Goal: Task Accomplishment & Management: Use online tool/utility

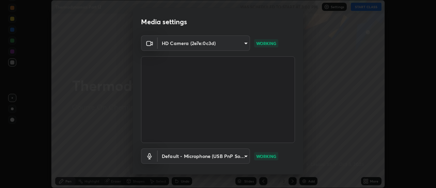
scroll to position [36, 0]
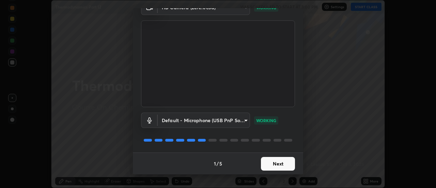
click at [279, 162] on button "Next" at bounding box center [278, 164] width 34 height 14
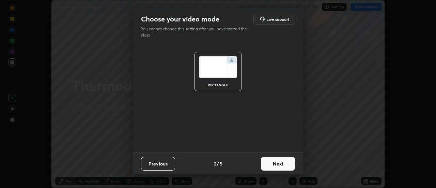
scroll to position [0, 0]
click at [279, 162] on button "Next" at bounding box center [278, 164] width 34 height 14
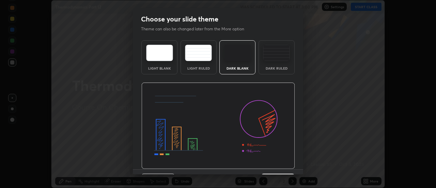
scroll to position [17, 0]
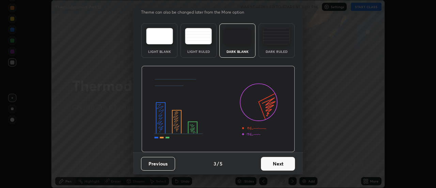
click at [279, 162] on button "Next" at bounding box center [278, 164] width 34 height 14
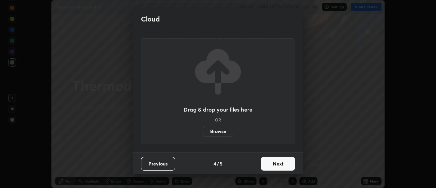
scroll to position [0, 0]
click at [279, 162] on button "Next" at bounding box center [278, 164] width 34 height 14
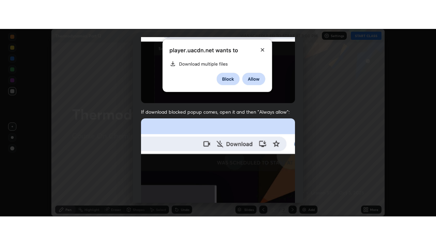
scroll to position [175, 0]
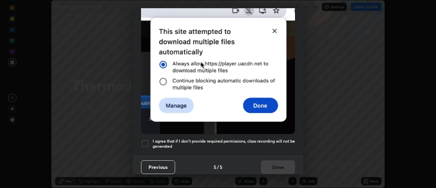
click at [148, 140] on div at bounding box center [145, 143] width 8 height 8
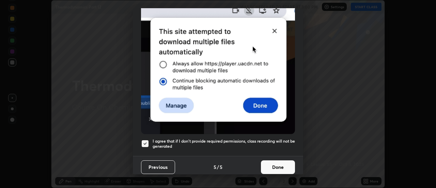
click at [275, 162] on button "Done" at bounding box center [278, 167] width 34 height 14
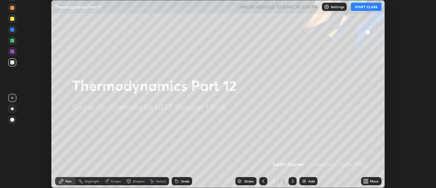
click at [367, 8] on button "START CLASS" at bounding box center [366, 7] width 31 height 8
click at [371, 181] on div "More" at bounding box center [374, 180] width 9 height 3
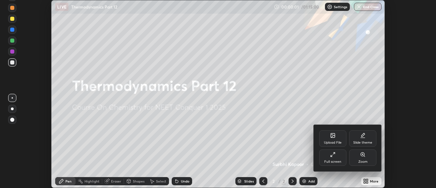
click at [333, 159] on div "Full screen" at bounding box center [332, 157] width 27 height 16
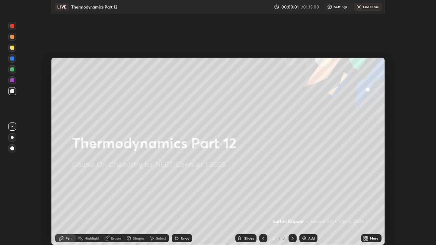
scroll to position [245, 436]
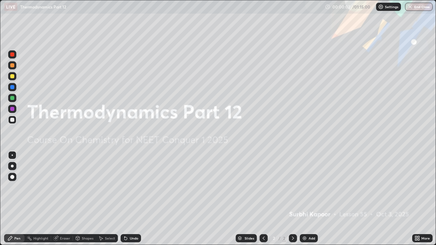
click at [313, 187] on div "Add" at bounding box center [312, 238] width 6 height 3
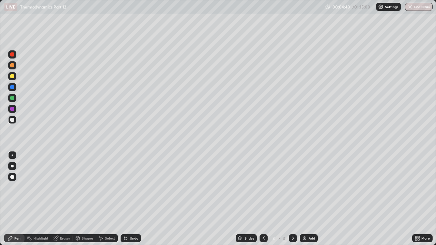
click at [63, 187] on div "Eraser" at bounding box center [65, 238] width 10 height 3
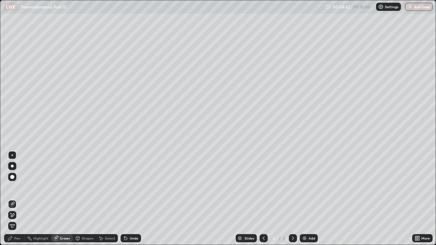
click at [19, 187] on div "Pen" at bounding box center [17, 238] width 6 height 3
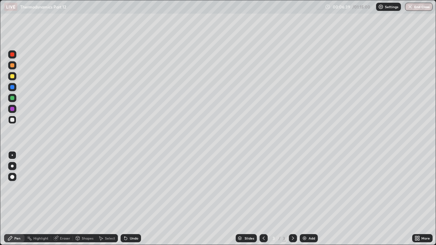
click at [308, 187] on div "Add" at bounding box center [309, 238] width 18 height 8
click at [309, 187] on div "Add" at bounding box center [312, 238] width 6 height 3
click at [184, 187] on div "Slides 5 / 5 Add" at bounding box center [276, 239] width 271 height 14
click at [309, 187] on div "Add" at bounding box center [312, 238] width 6 height 3
click at [134, 187] on div "Undo" at bounding box center [134, 238] width 9 height 3
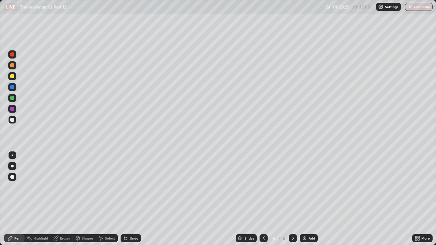
click at [135, 187] on div "Undo" at bounding box center [131, 238] width 20 height 8
click at [263, 187] on icon at bounding box center [263, 238] width 5 height 5
click at [265, 187] on div at bounding box center [264, 238] width 8 height 8
click at [264, 187] on icon at bounding box center [263, 238] width 5 height 5
click at [292, 187] on icon at bounding box center [292, 238] width 5 height 5
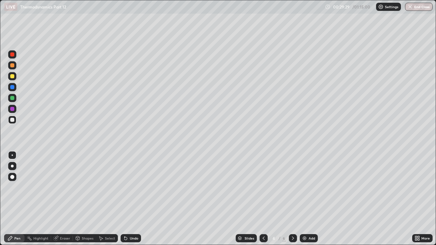
click at [292, 187] on icon at bounding box center [292, 238] width 5 height 5
click at [67, 187] on div "Eraser" at bounding box center [65, 238] width 10 height 3
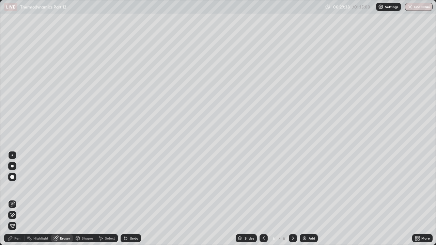
click at [22, 187] on div "Pen" at bounding box center [14, 238] width 20 height 8
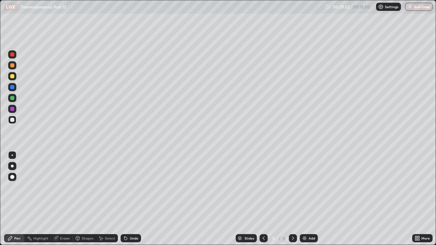
click at [292, 187] on icon at bounding box center [292, 238] width 5 height 5
click at [295, 187] on icon at bounding box center [292, 238] width 5 height 5
click at [309, 187] on div "Add" at bounding box center [312, 238] width 6 height 3
click at [63, 187] on div "Eraser" at bounding box center [65, 238] width 10 height 3
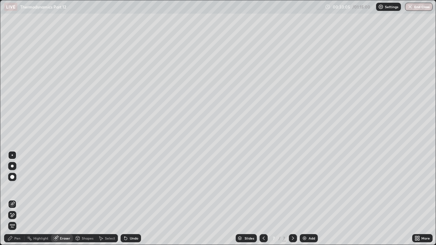
click at [16, 187] on div "Pen" at bounding box center [17, 238] width 6 height 3
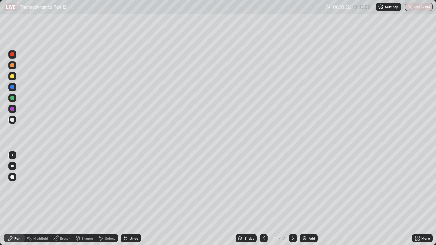
click at [63, 187] on div "Eraser" at bounding box center [65, 238] width 10 height 3
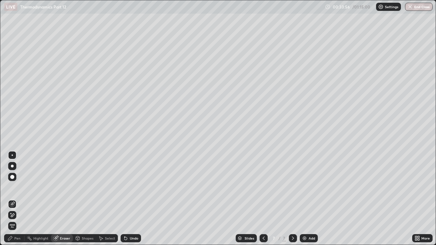
click at [14, 187] on div "Pen" at bounding box center [14, 238] width 20 height 8
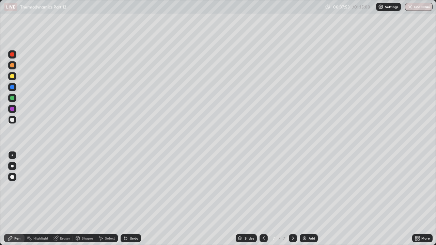
click at [311, 187] on div "Add" at bounding box center [312, 238] width 6 height 3
click at [311, 187] on div "Add" at bounding box center [309, 238] width 18 height 8
click at [65, 187] on div "Eraser" at bounding box center [65, 238] width 10 height 3
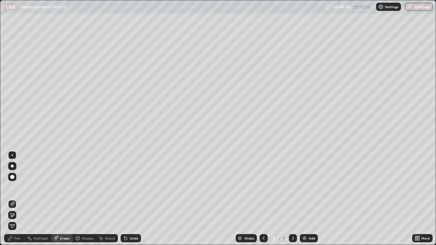
click at [19, 187] on div "Pen" at bounding box center [17, 238] width 6 height 3
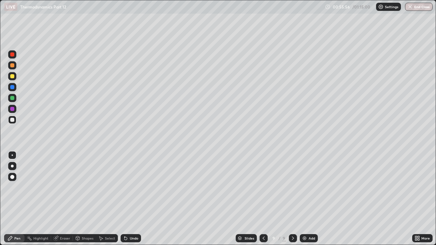
click at [313, 187] on div "Add" at bounding box center [309, 238] width 18 height 8
click at [312, 187] on div "Add" at bounding box center [312, 238] width 6 height 3
click at [418, 8] on button "End Class" at bounding box center [419, 7] width 27 height 8
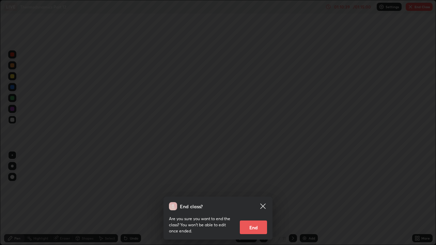
click at [260, 187] on button "End" at bounding box center [253, 228] width 27 height 14
